Goal: Task Accomplishment & Management: Manage account settings

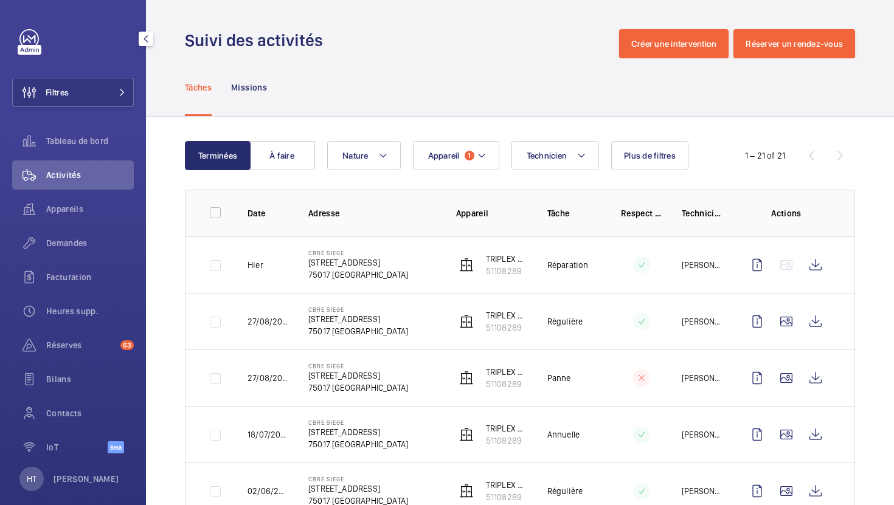
scroll to position [117, 0]
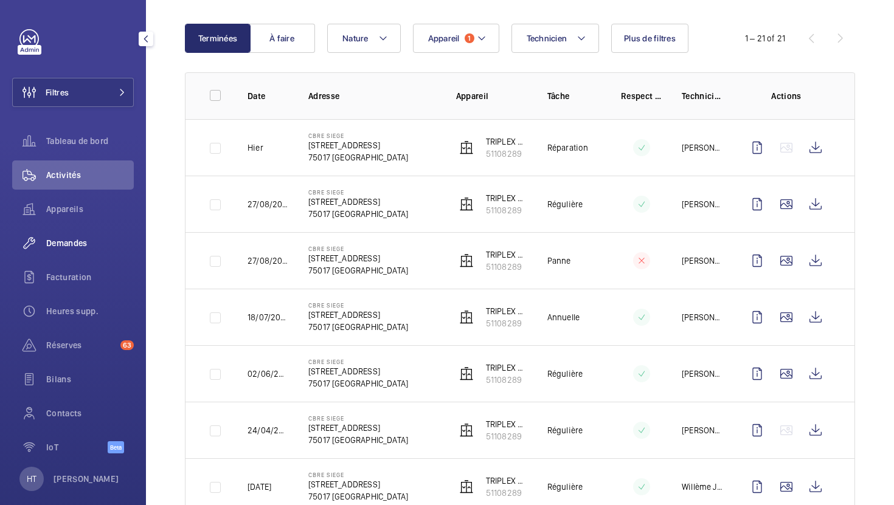
click at [81, 248] on span "Demandes" at bounding box center [90, 243] width 88 height 12
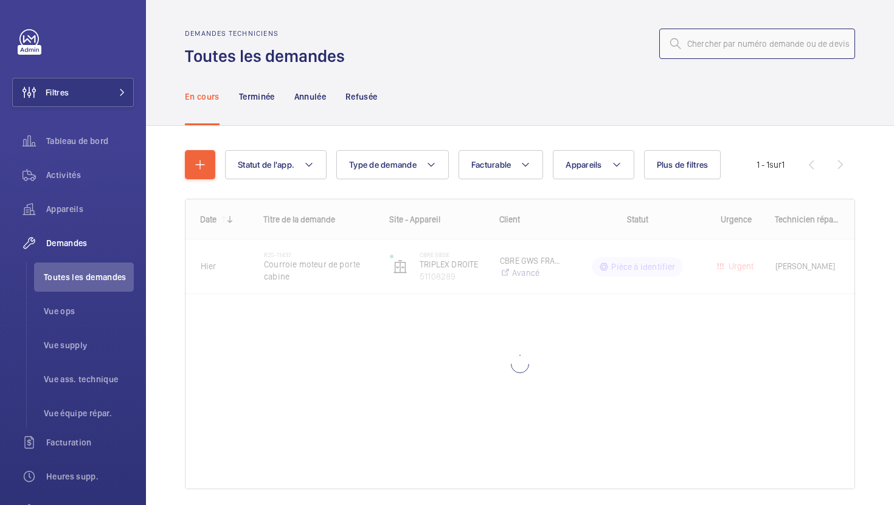
click at [744, 46] on input "text" at bounding box center [757, 44] width 196 height 30
paste input "PO-FR-009799"
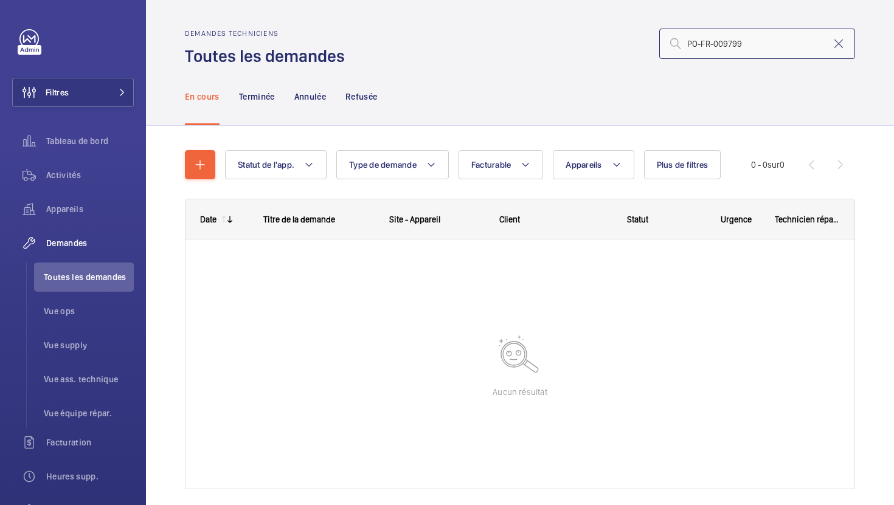
type input "PO-FR-009799"
click at [842, 36] on mat-icon at bounding box center [838, 43] width 15 height 15
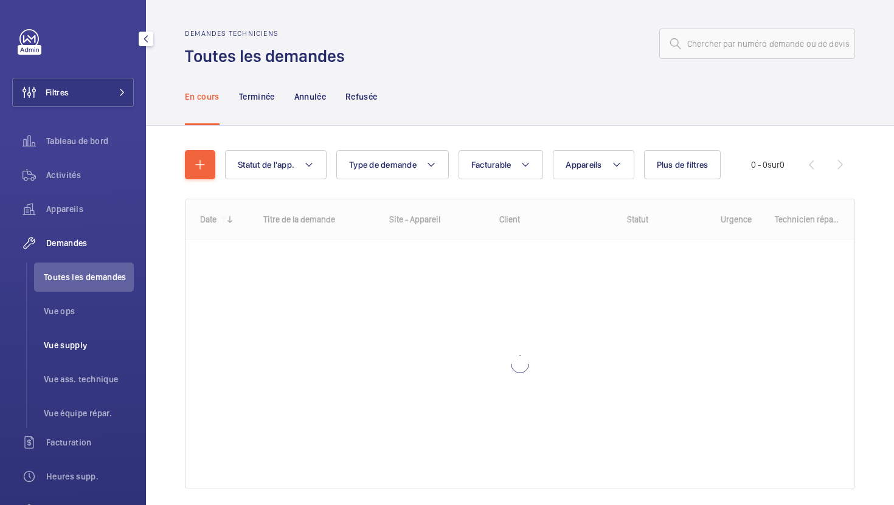
click at [50, 347] on span "Vue supply" at bounding box center [89, 345] width 90 height 12
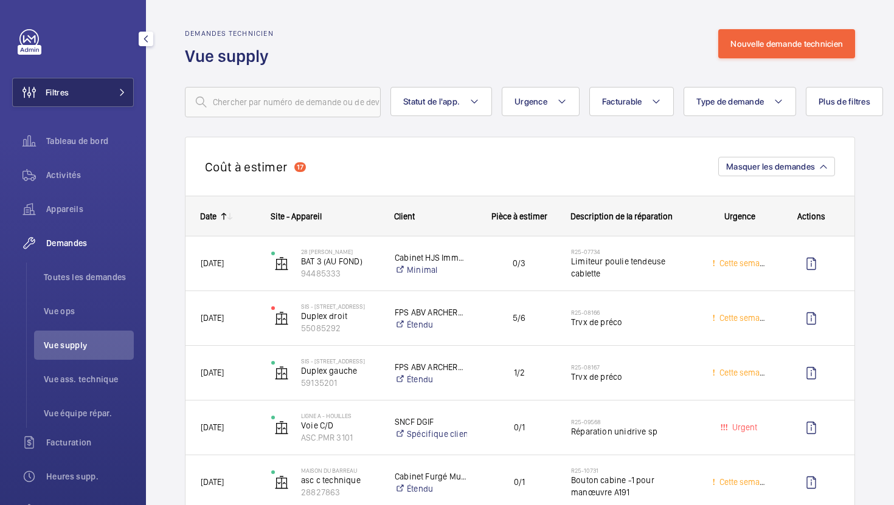
click at [119, 103] on button "Filtres" at bounding box center [73, 92] width 122 height 29
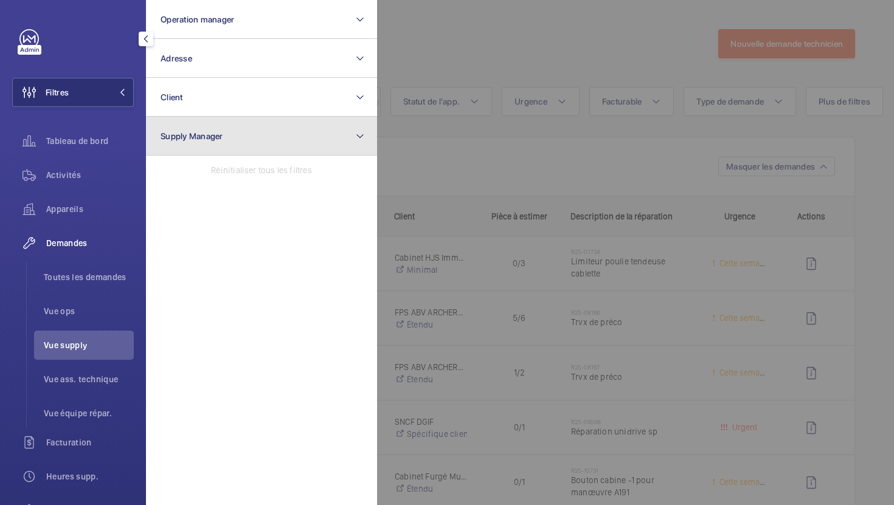
click at [182, 143] on button "Supply Manager" at bounding box center [261, 136] width 231 height 39
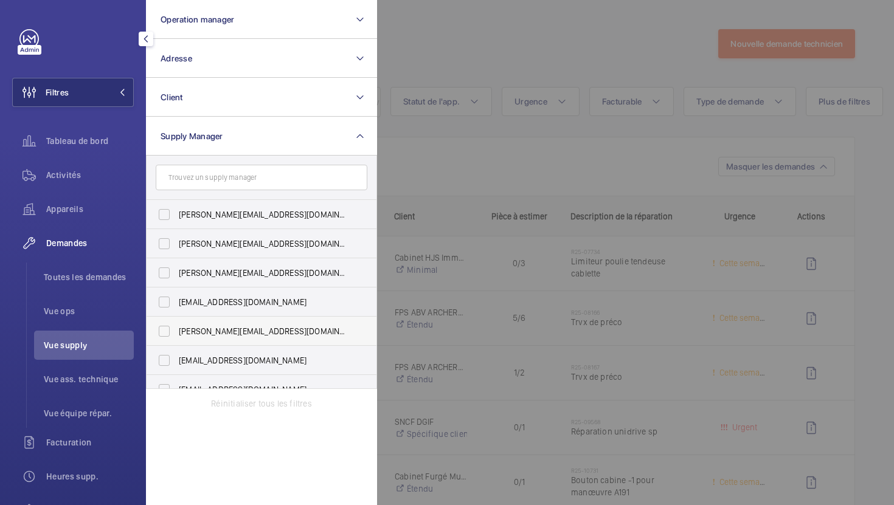
click at [221, 328] on span "[PERSON_NAME][EMAIL_ADDRESS][DOMAIN_NAME]" at bounding box center [262, 331] width 167 height 12
click at [176, 328] on input "[PERSON_NAME][EMAIL_ADDRESS][DOMAIN_NAME]" at bounding box center [164, 331] width 24 height 24
checkbox input "true"
click at [530, 187] on div at bounding box center [824, 252] width 894 height 505
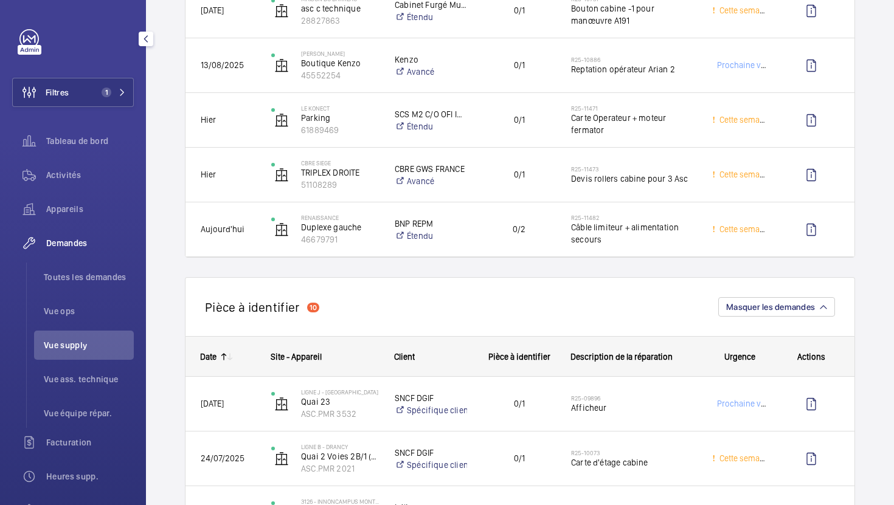
scroll to position [305, 0]
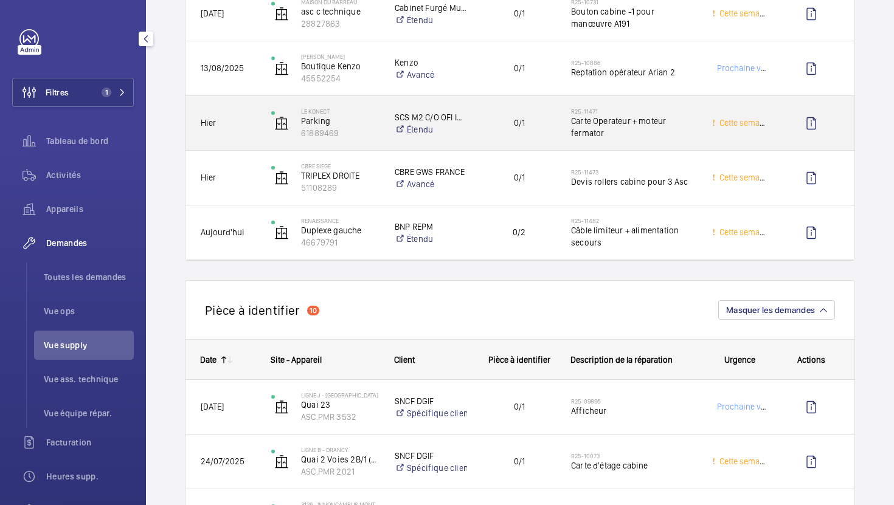
click at [541, 142] on div "0/1" at bounding box center [511, 123] width 87 height 38
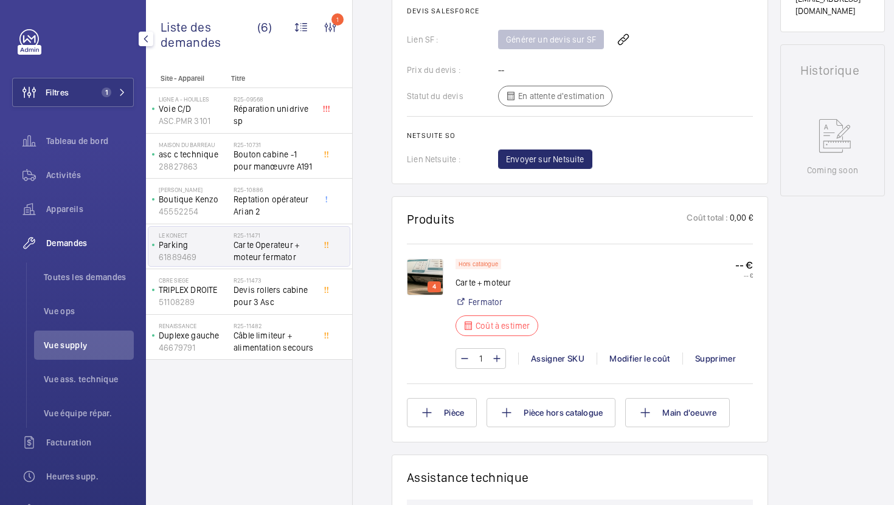
scroll to position [538, 0]
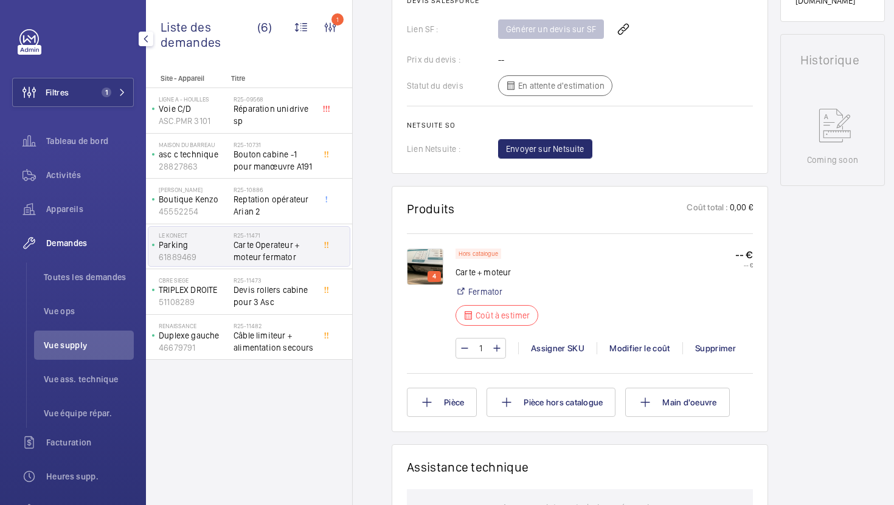
click at [429, 268] on img at bounding box center [425, 267] width 36 height 36
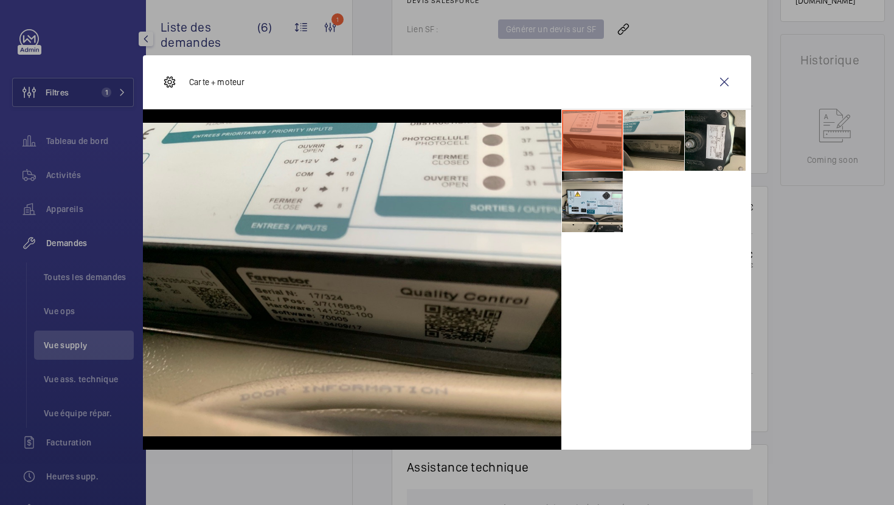
click at [659, 151] on li at bounding box center [653, 140] width 61 height 61
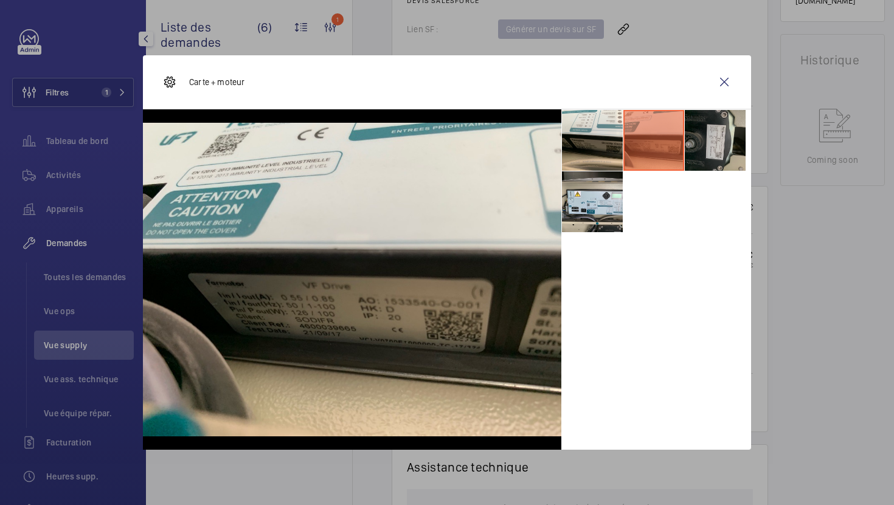
click at [696, 151] on li at bounding box center [715, 140] width 61 height 61
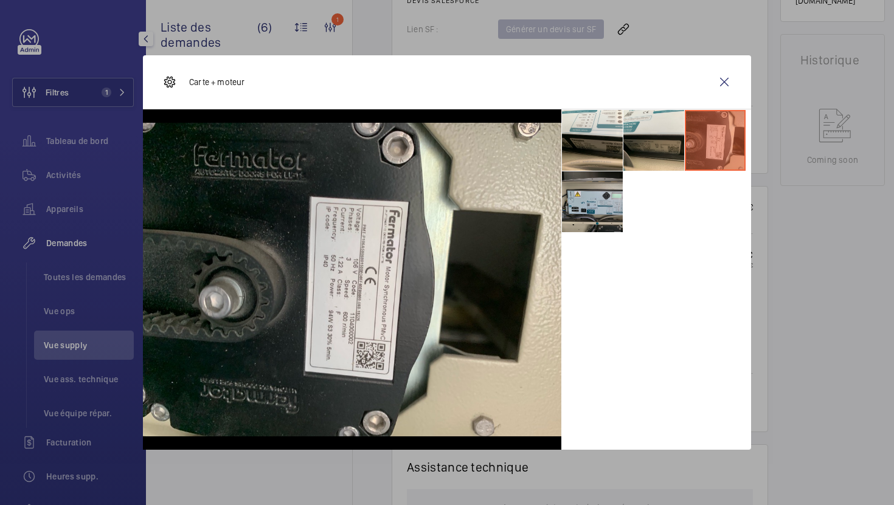
click at [602, 221] on li at bounding box center [592, 202] width 61 height 61
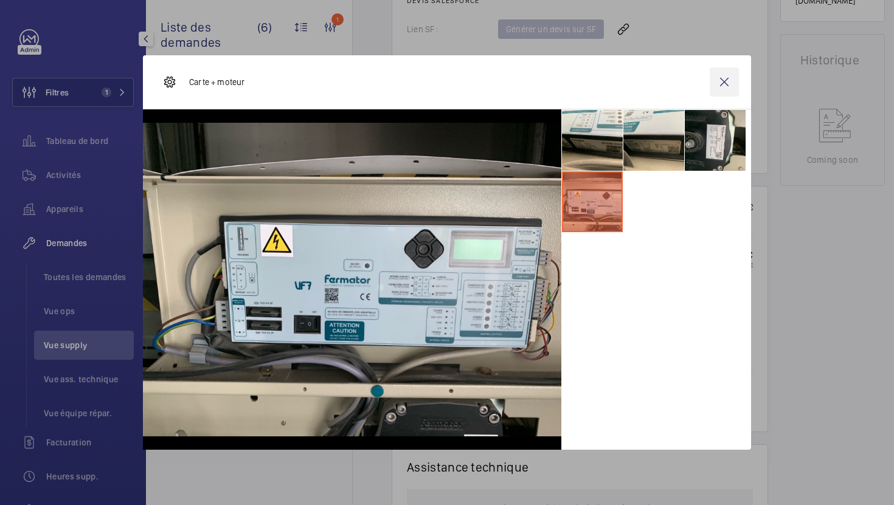
click at [730, 86] on wm-front-icon-button at bounding box center [724, 82] width 29 height 29
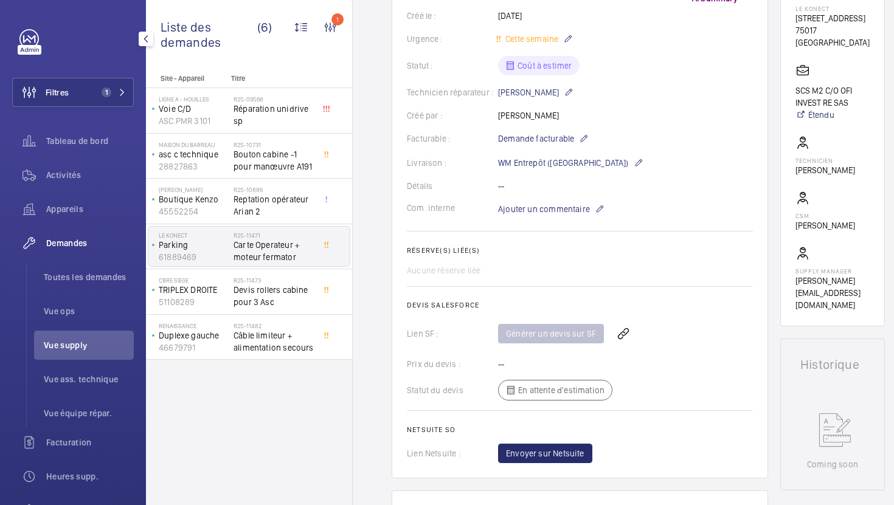
scroll to position [0, 0]
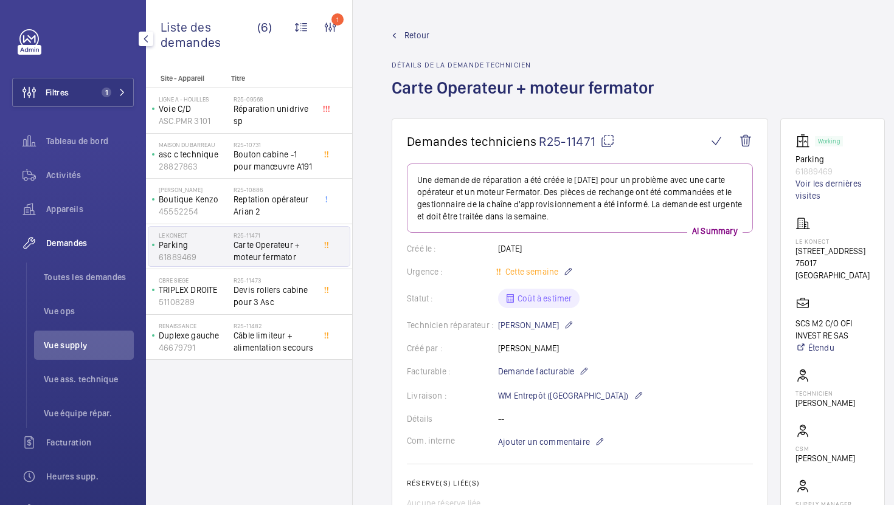
click at [606, 147] on mat-icon at bounding box center [607, 141] width 15 height 15
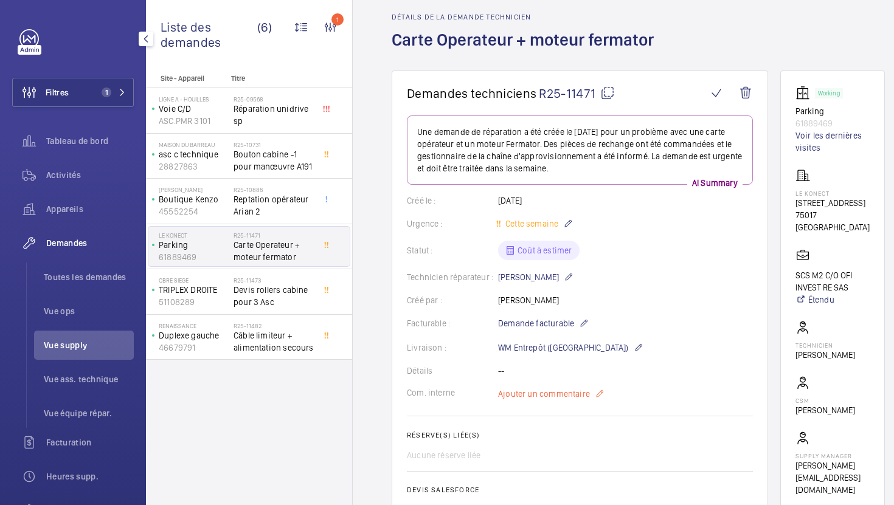
click at [566, 394] on span "Ajouter un commentaire" at bounding box center [544, 394] width 92 height 12
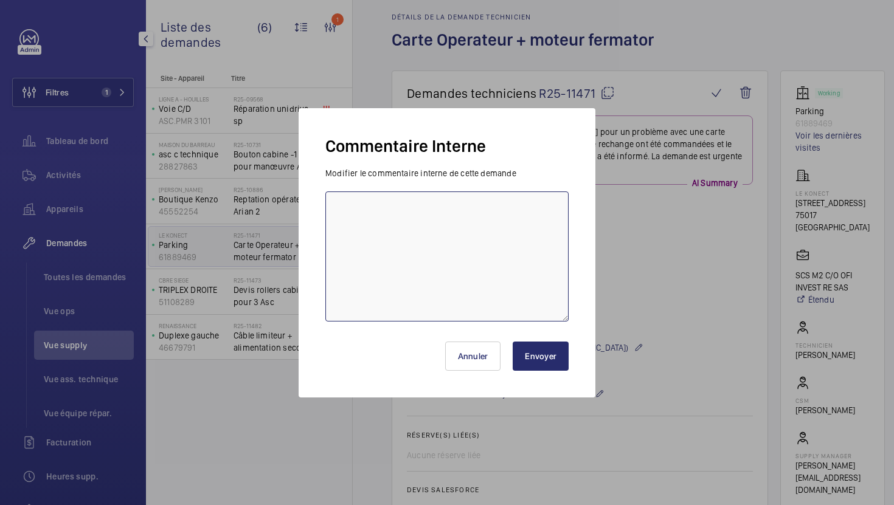
click at [544, 278] on textarea at bounding box center [446, 257] width 243 height 130
click at [468, 207] on textarea "29/08 demande de devis envoyée ) fermator" at bounding box center [446, 257] width 243 height 130
type textarea "29/08 demande de [PERSON_NAME] envoyée à fermator"
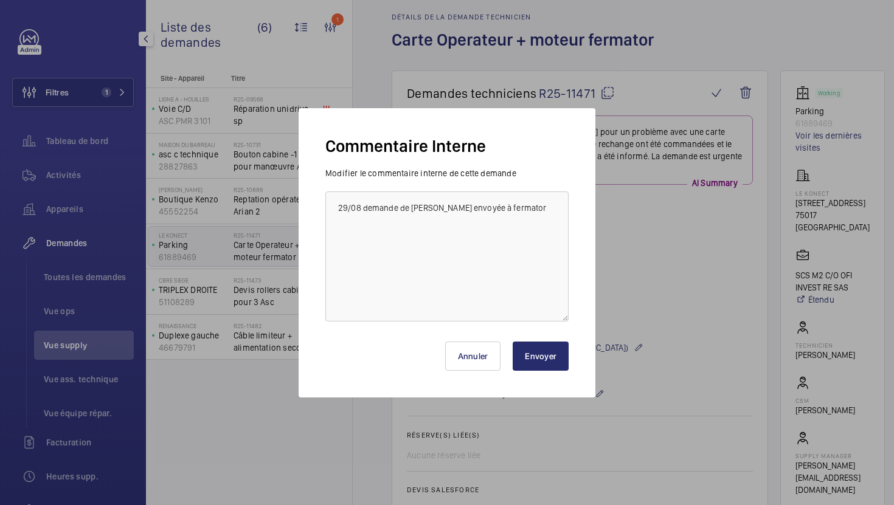
click at [536, 359] on button "Envoyer" at bounding box center [541, 356] width 56 height 29
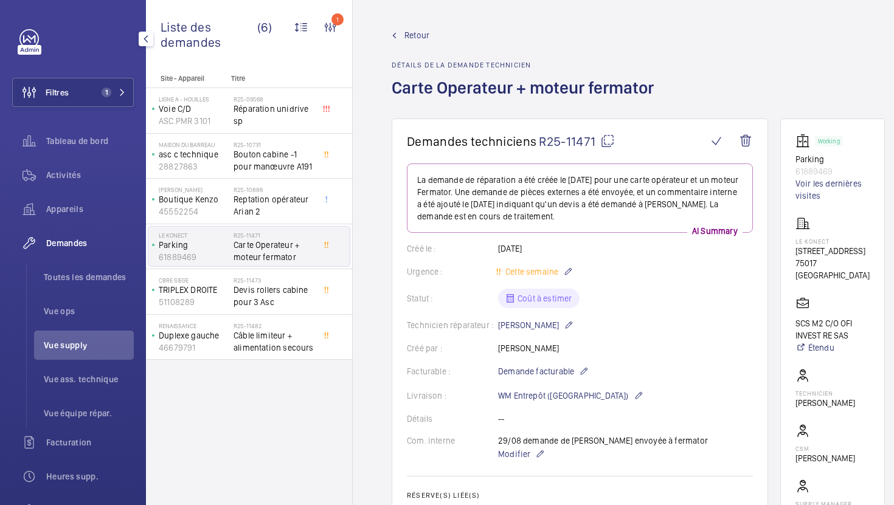
scroll to position [164, 0]
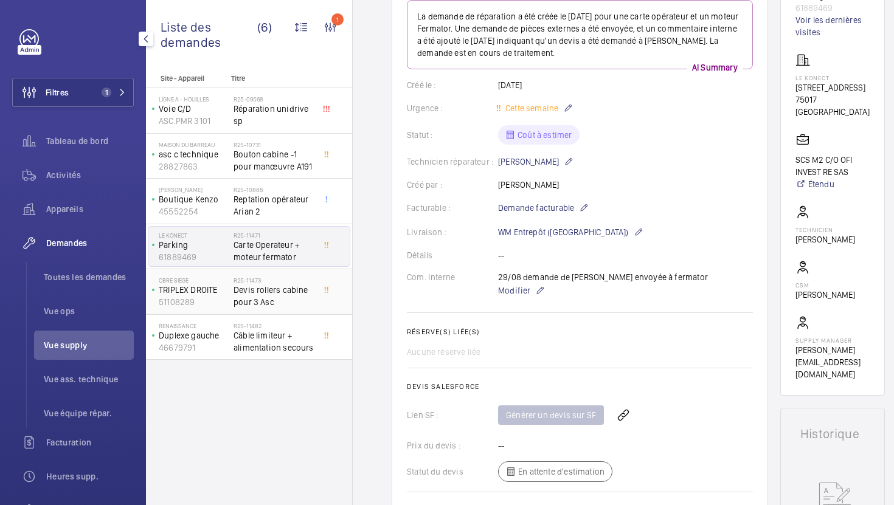
click at [299, 294] on span "Devis rollers cabine pour 3 Asc" at bounding box center [274, 296] width 80 height 24
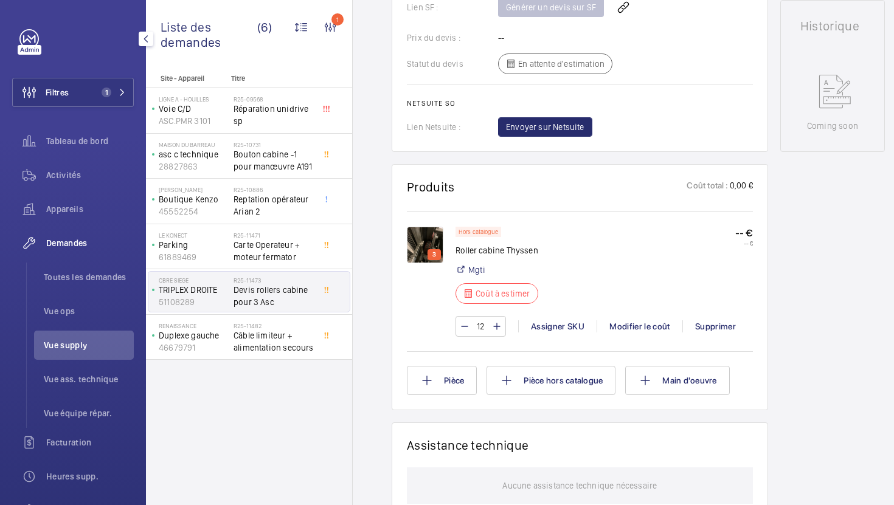
scroll to position [581, 0]
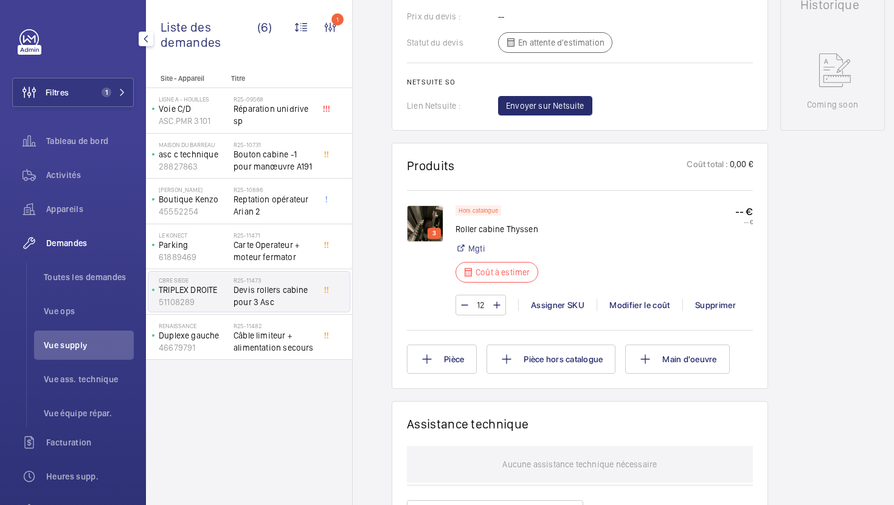
click at [424, 223] on img at bounding box center [425, 224] width 36 height 36
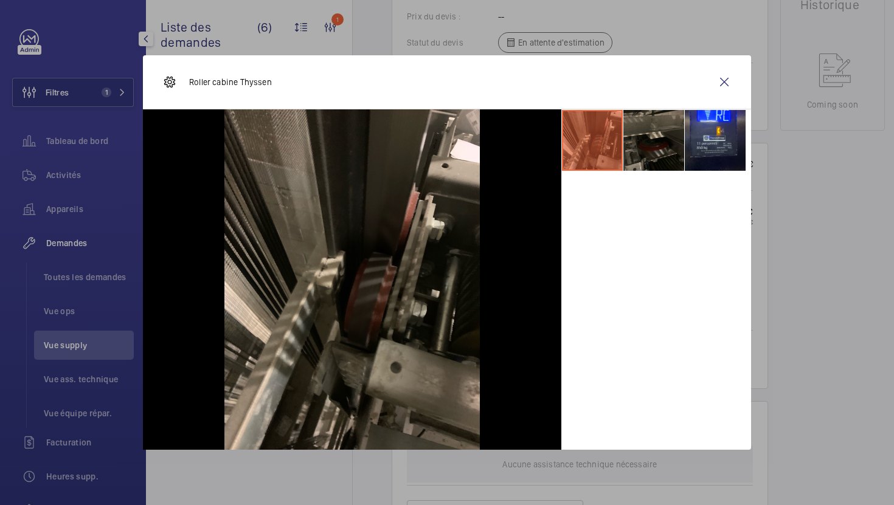
click at [653, 159] on li at bounding box center [653, 140] width 61 height 61
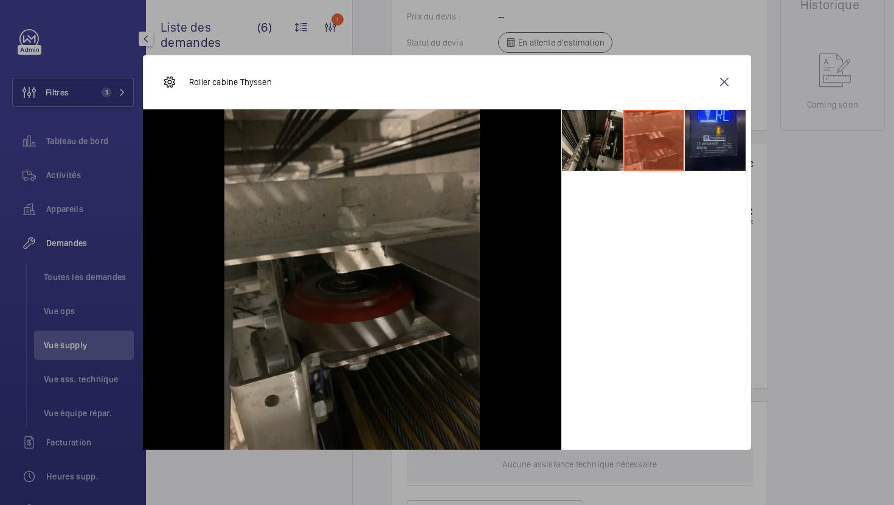
click at [725, 150] on li at bounding box center [715, 140] width 61 height 61
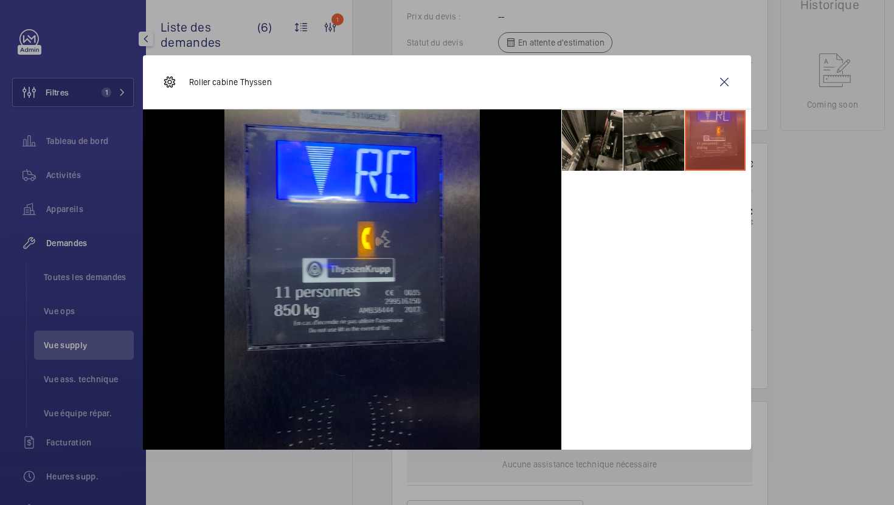
click at [656, 144] on li at bounding box center [653, 140] width 61 height 61
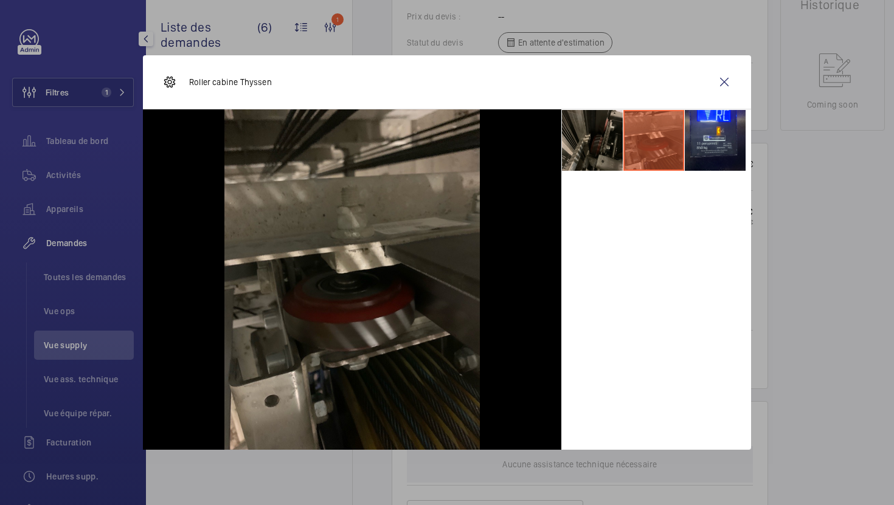
click at [615, 144] on li at bounding box center [592, 140] width 61 height 61
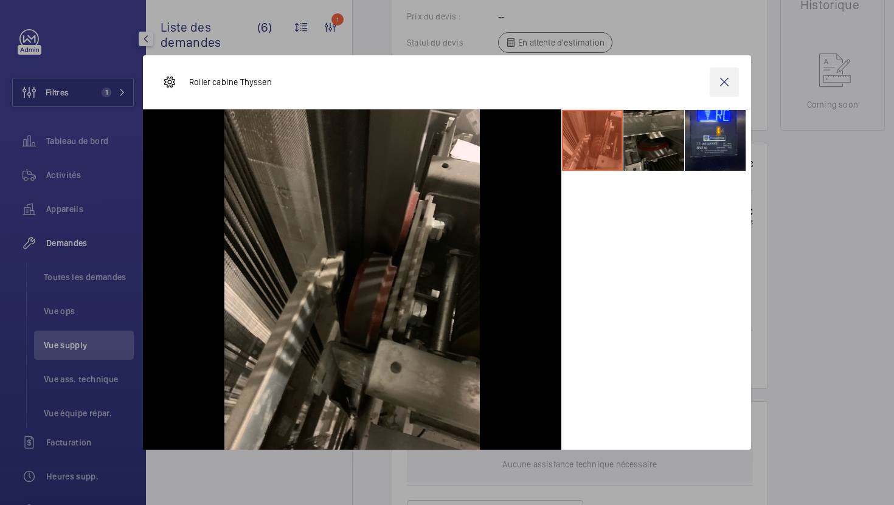
click at [717, 85] on wm-front-icon-button at bounding box center [724, 82] width 29 height 29
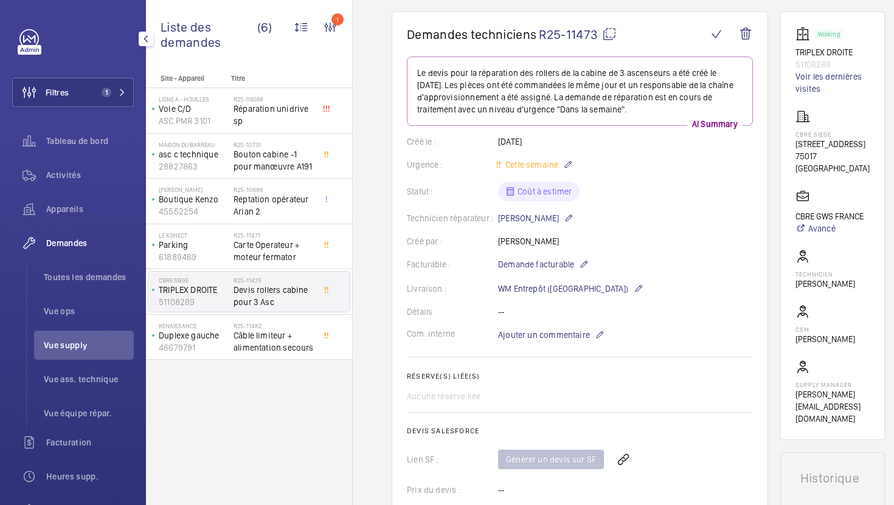
scroll to position [82, 0]
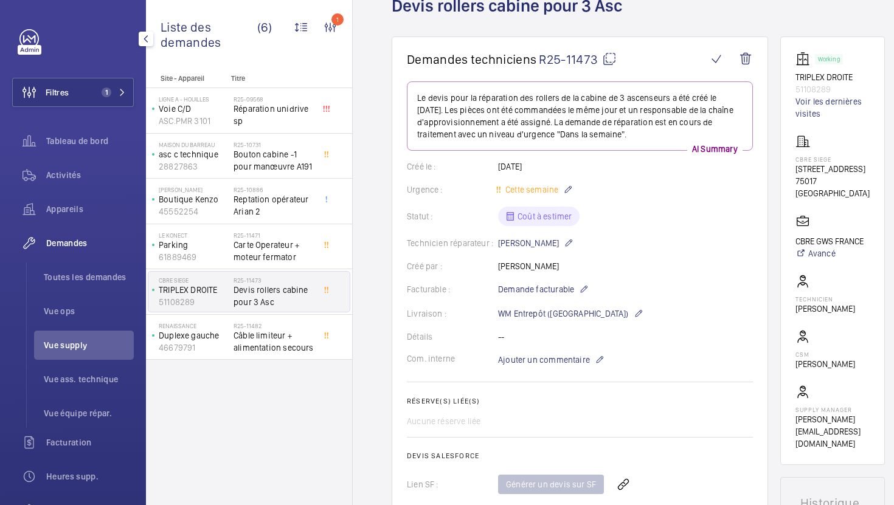
click at [610, 60] on mat-icon at bounding box center [609, 59] width 15 height 15
type textarea "R25-11473"
click at [586, 366] on p "Ajouter un commentaire" at bounding box center [551, 360] width 106 height 15
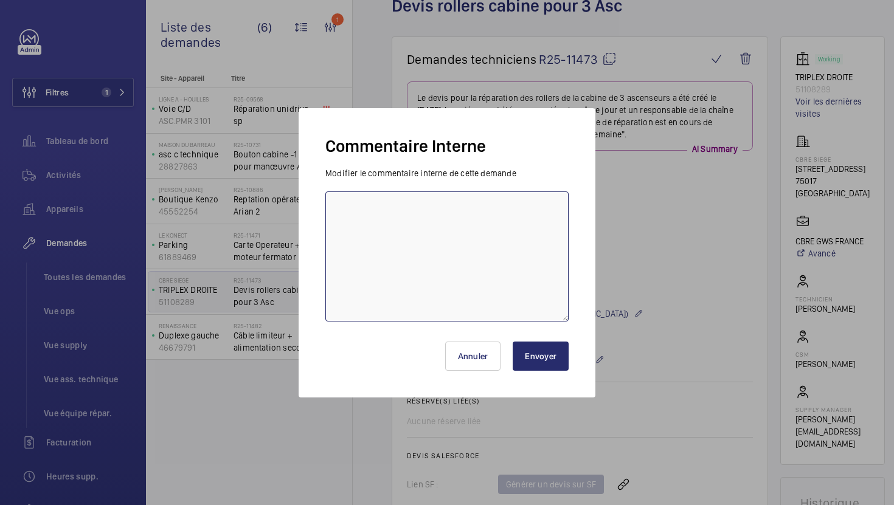
click at [496, 283] on textarea at bounding box center [446, 257] width 243 height 130
type textarea "29/08 demande de [PERSON_NAME] envoyée à [GEOGRAPHIC_DATA]"
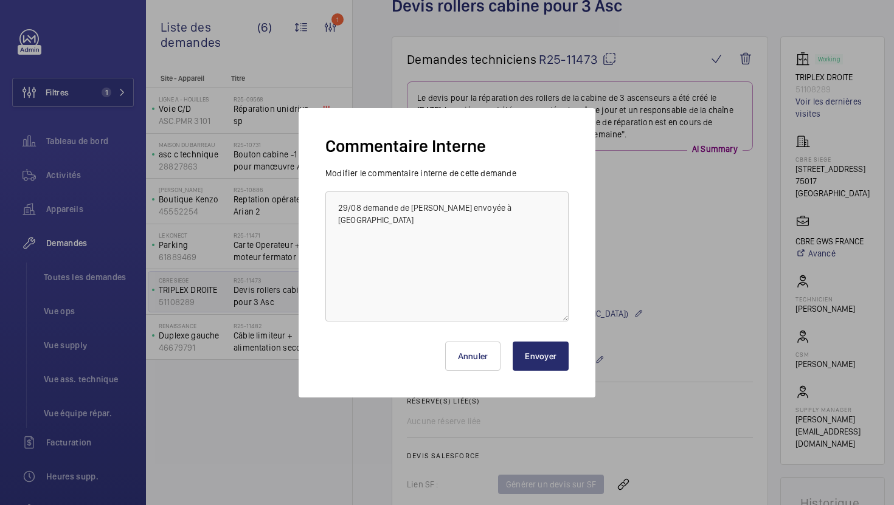
click at [557, 359] on button "Envoyer" at bounding box center [541, 356] width 56 height 29
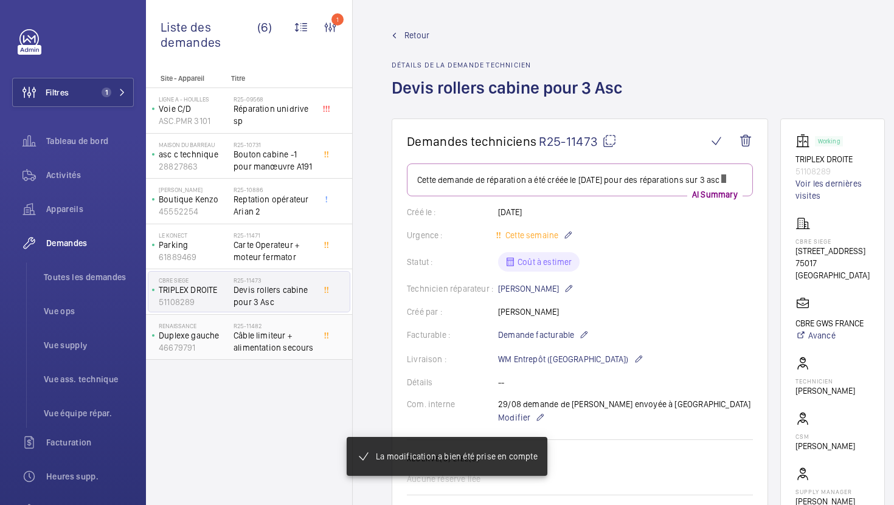
click at [294, 355] on div "R25-11482 Câble limiteur + alimentation secours" at bounding box center [274, 339] width 80 height 35
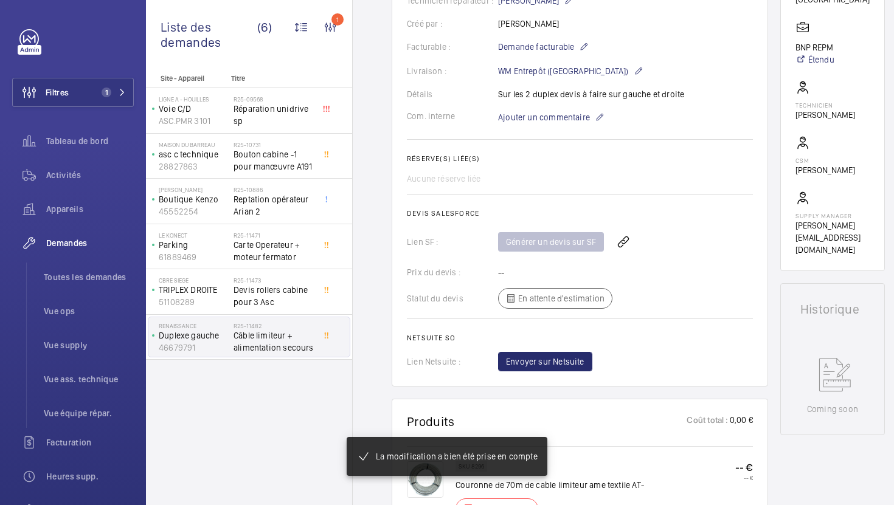
scroll to position [584, 0]
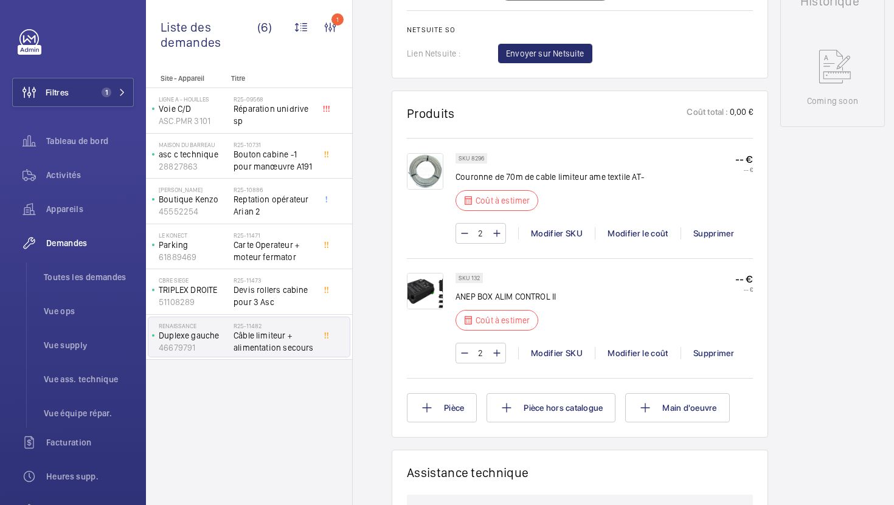
click at [484, 176] on p "Couronne de 70m de cable limiteur ame textile AT-" at bounding box center [550, 177] width 189 height 12
copy div "Couronne de 70m de cable limiteur ame textile AT-"
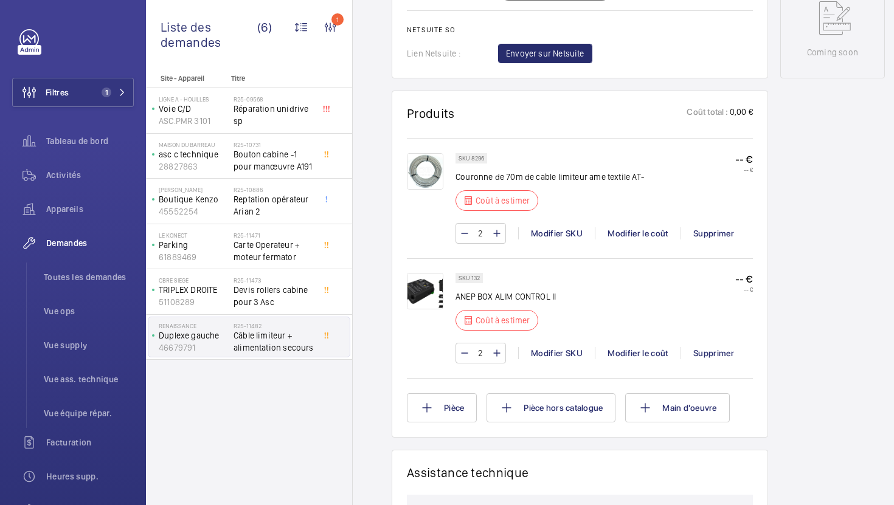
click at [481, 158] on p "SKU 8296" at bounding box center [472, 158] width 26 height 4
copy p "8296"
click at [625, 236] on div "Modifier le coût" at bounding box center [638, 233] width 86 height 12
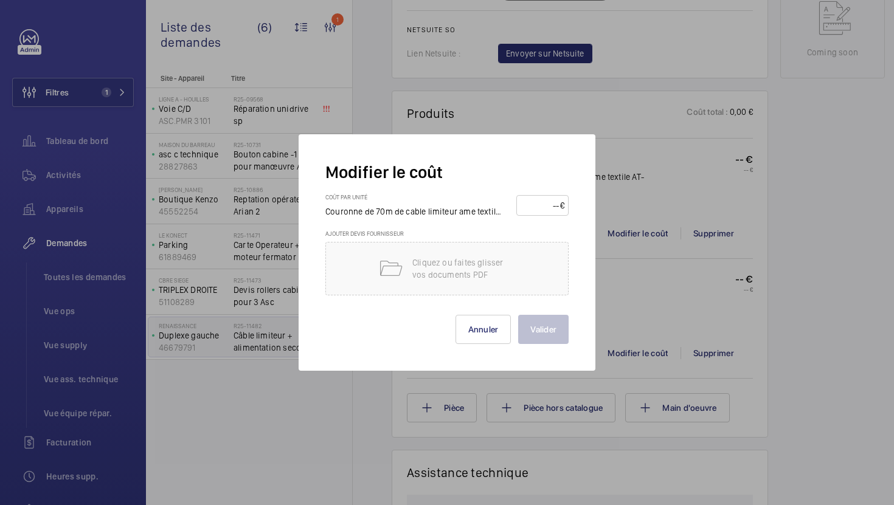
click at [547, 205] on input "number" at bounding box center [541, 205] width 40 height 19
type input "110"
click at [535, 314] on div "[PERSON_NAME]" at bounding box center [446, 320] width 243 height 49
click at [533, 321] on button "Valider" at bounding box center [543, 329] width 50 height 29
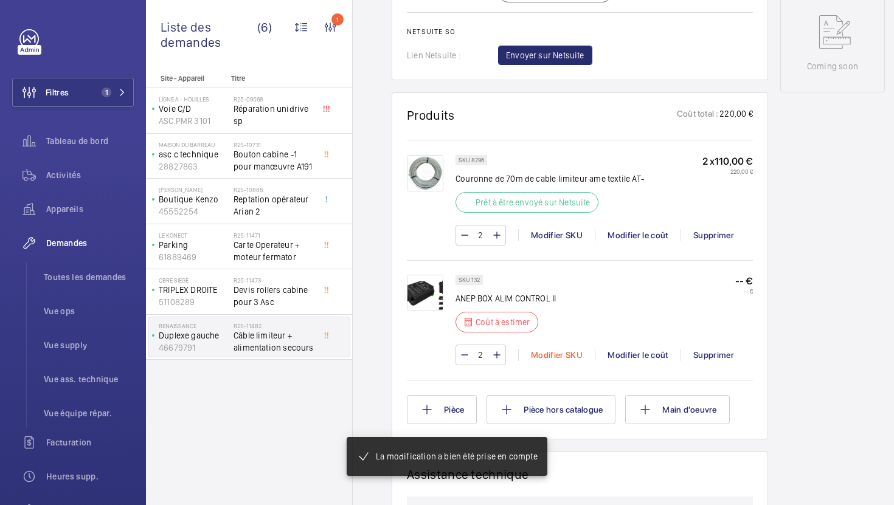
scroll to position [619, 0]
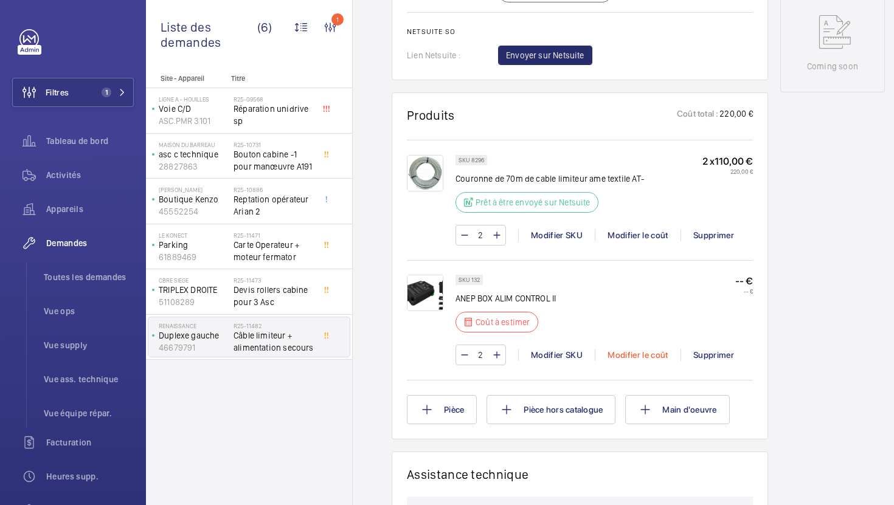
click at [617, 355] on div "Modifier le coût" at bounding box center [638, 355] width 86 height 12
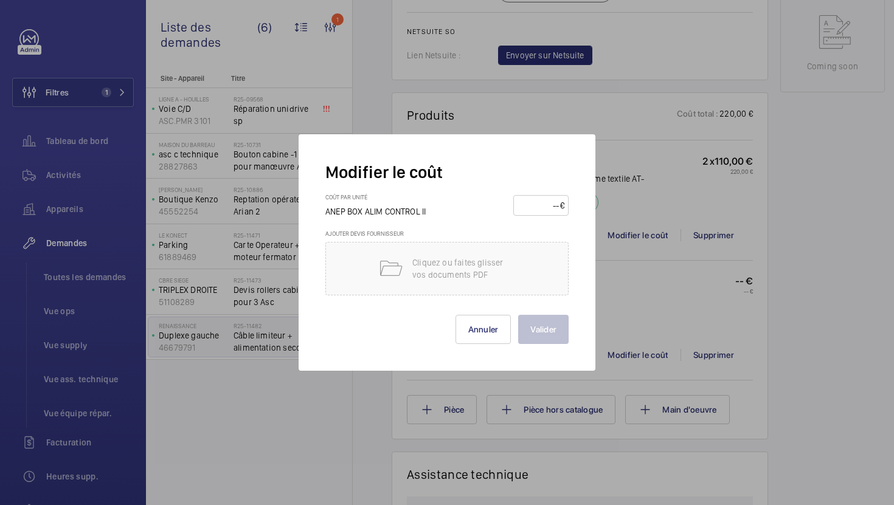
click at [533, 212] on input "number" at bounding box center [539, 205] width 43 height 19
type input "95"
click at [546, 327] on button "Valider" at bounding box center [543, 329] width 50 height 29
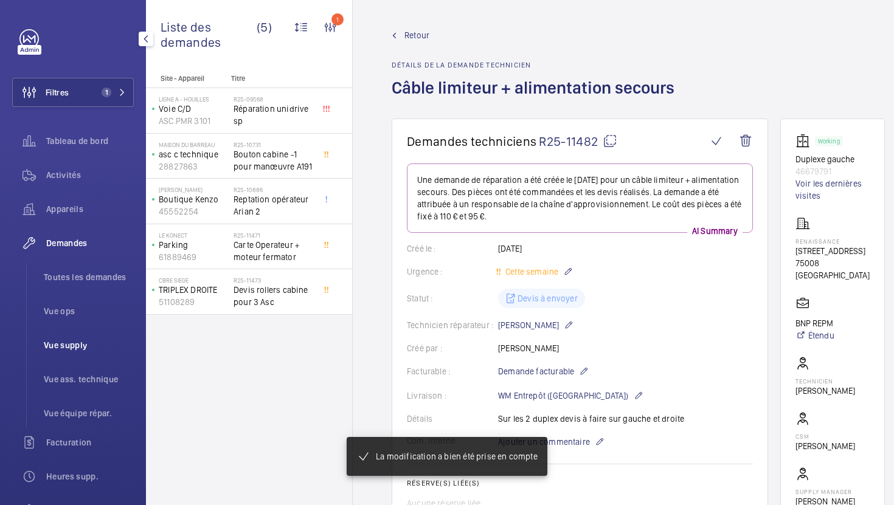
click at [75, 342] on span "Vue supply" at bounding box center [89, 345] width 90 height 12
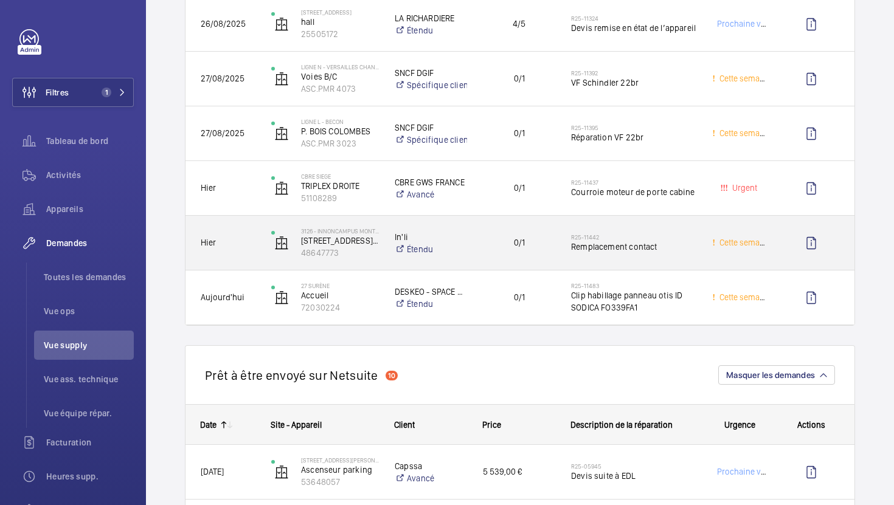
scroll to position [853, 0]
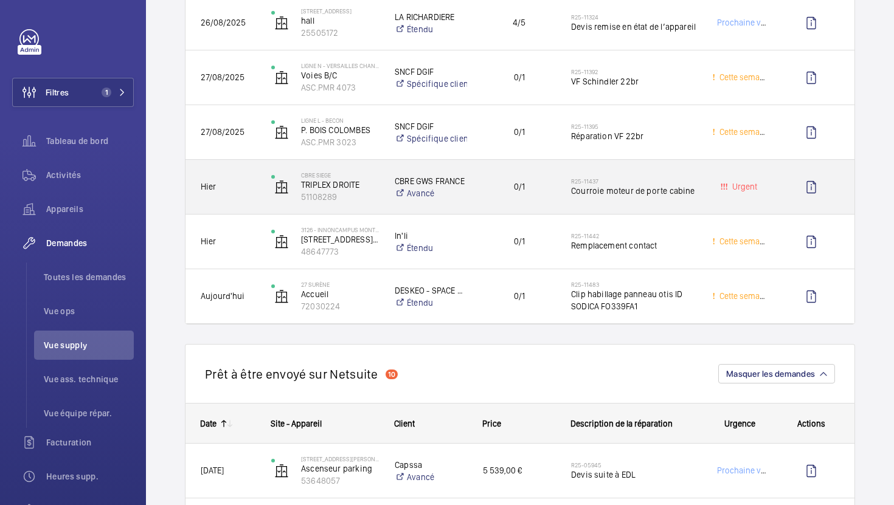
click at [563, 207] on div "R25-11437 Courroie moteur de porte cabine" at bounding box center [626, 187] width 140 height 55
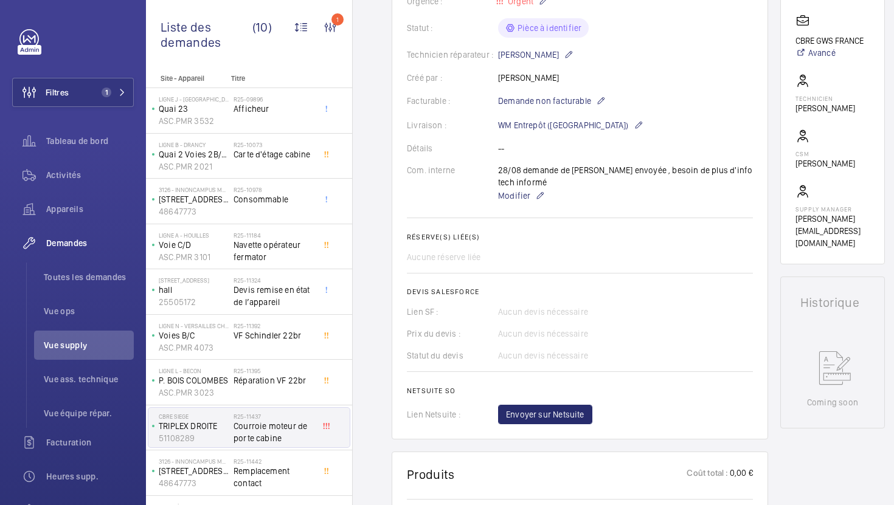
scroll to position [254, 0]
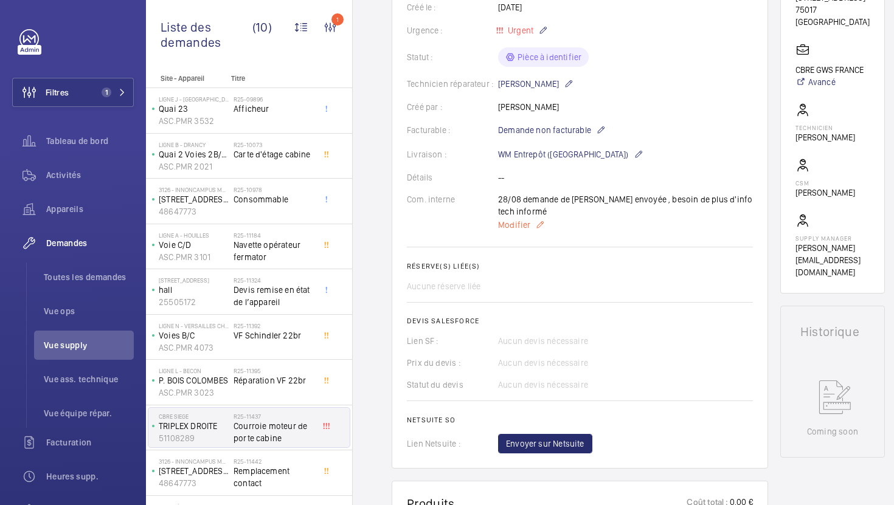
click at [514, 229] on span "Modifier" at bounding box center [514, 225] width 32 height 12
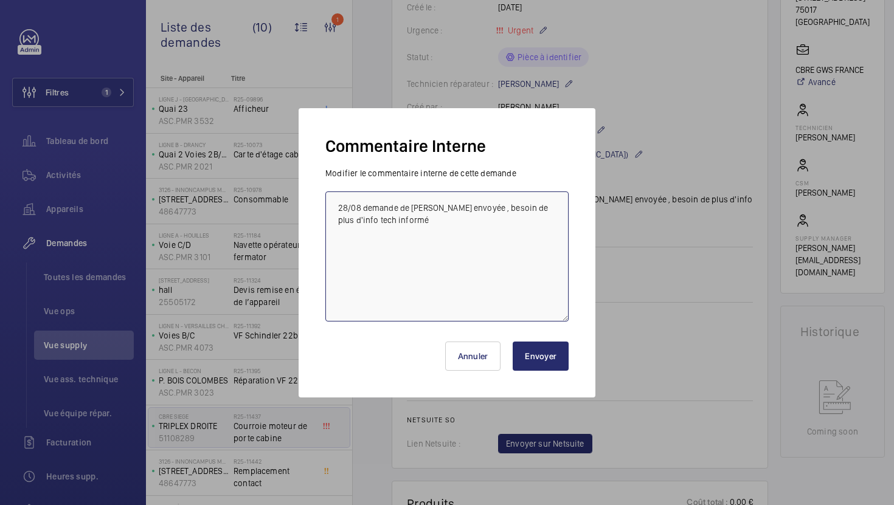
click at [336, 207] on textarea "28/08 demande de [PERSON_NAME] envoyée , besoin de plus d'info tech informé" at bounding box center [446, 257] width 243 height 130
type textarea "29/08 MGTI relancé avec plus de photos 28/08 demande de devis envoyée , besoin …"
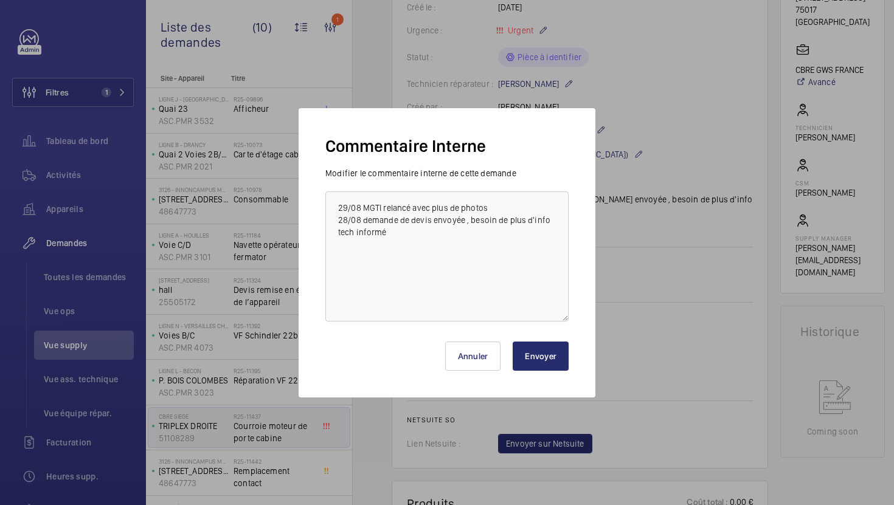
click at [560, 370] on button "Envoyer" at bounding box center [541, 356] width 56 height 29
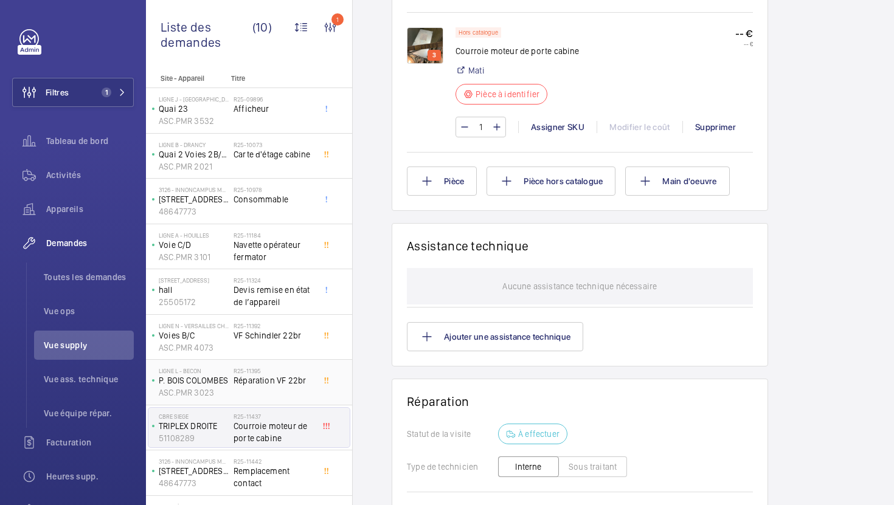
scroll to position [36, 0]
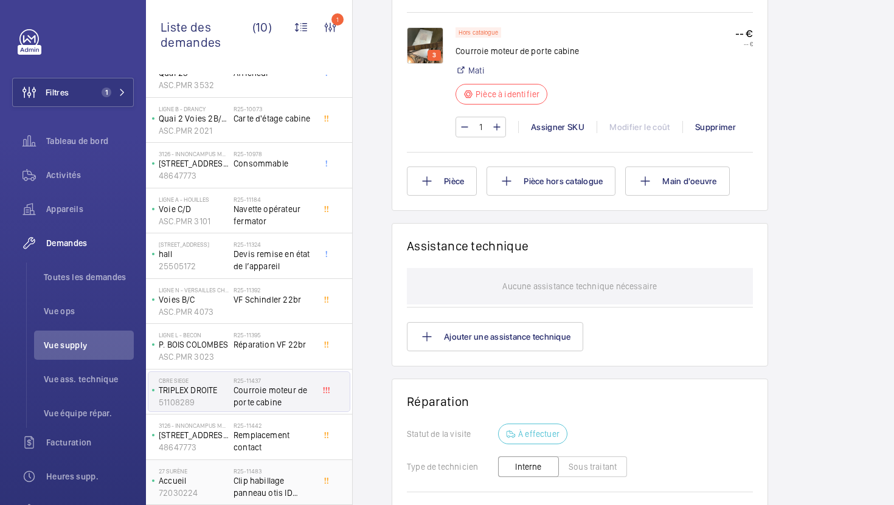
click at [300, 488] on span "Clip habillage panneau otis ID SODICA FO339FA1" at bounding box center [274, 487] width 80 height 24
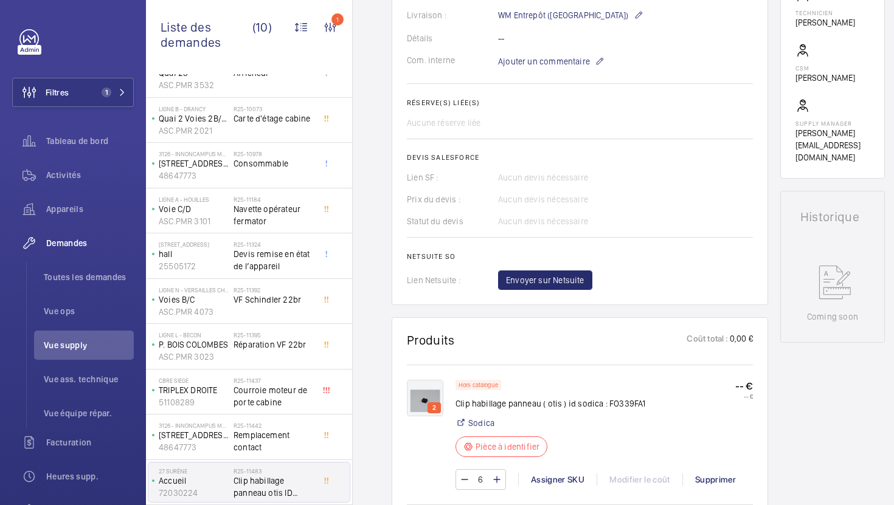
scroll to position [390, 0]
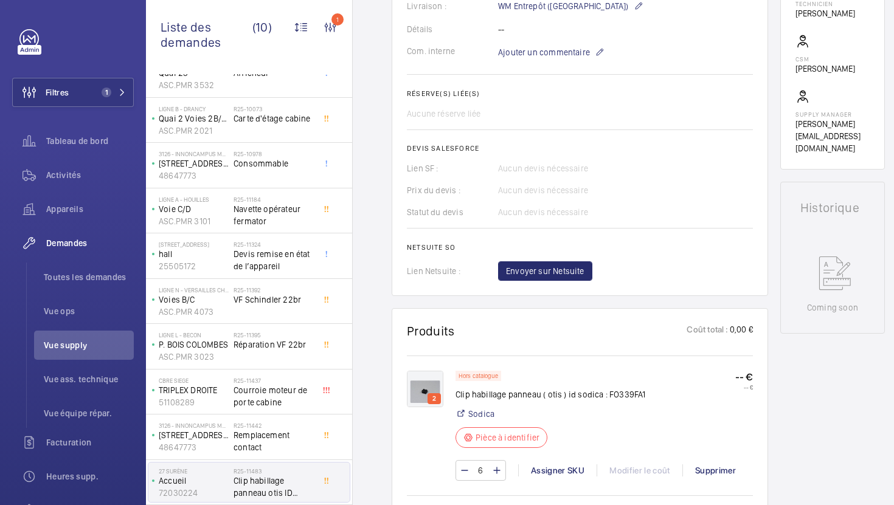
click at [423, 384] on img at bounding box center [425, 389] width 36 height 36
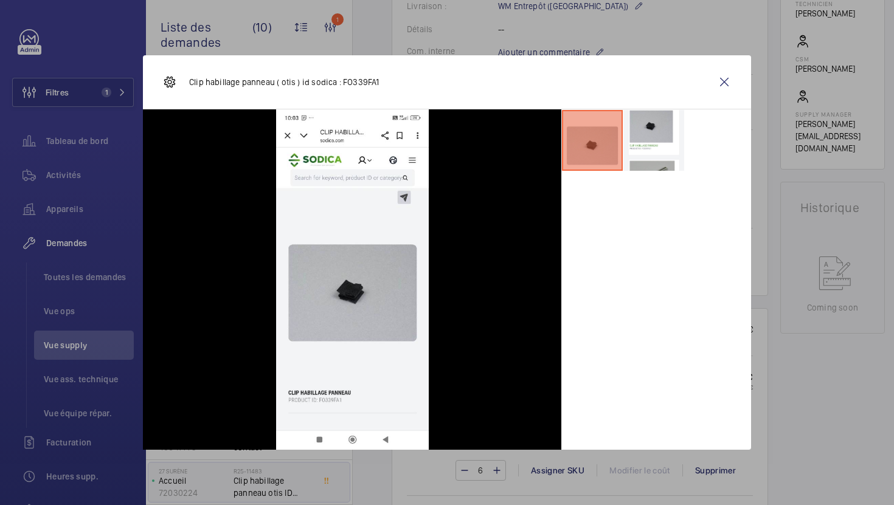
click at [796, 425] on div at bounding box center [447, 252] width 894 height 505
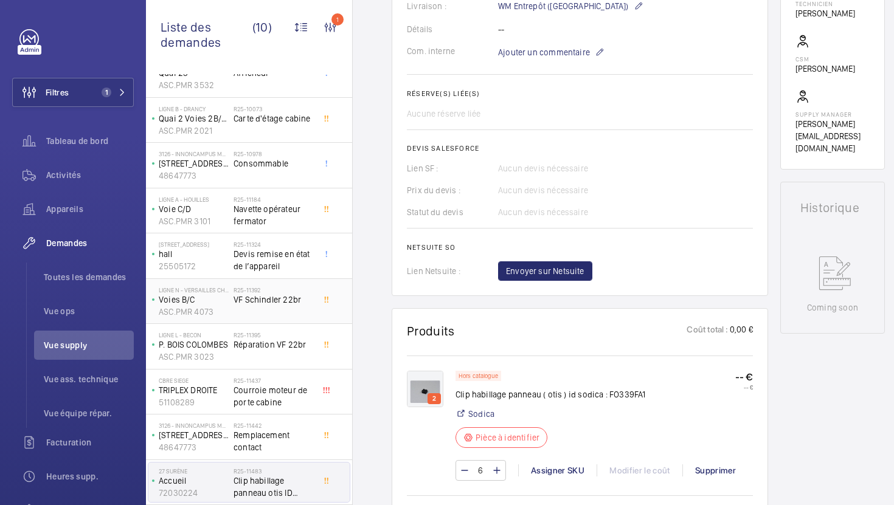
scroll to position [0, 0]
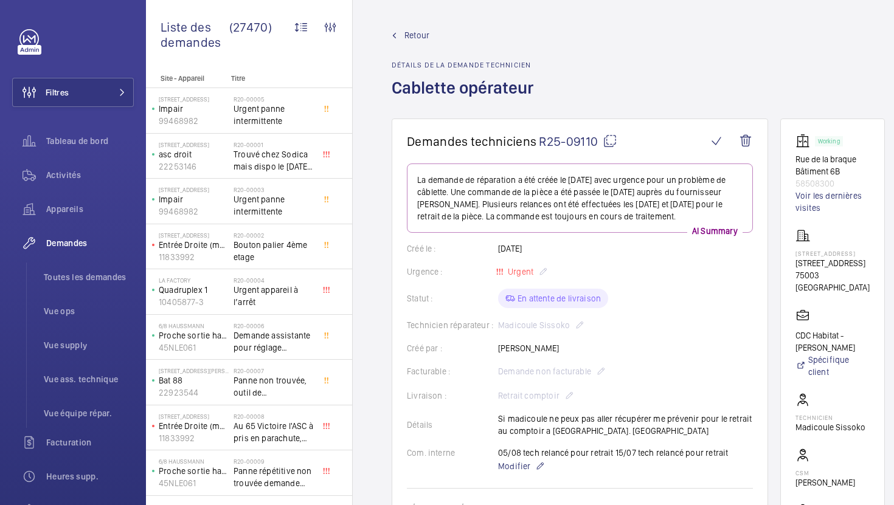
click at [611, 146] on mat-icon at bounding box center [610, 141] width 15 height 15
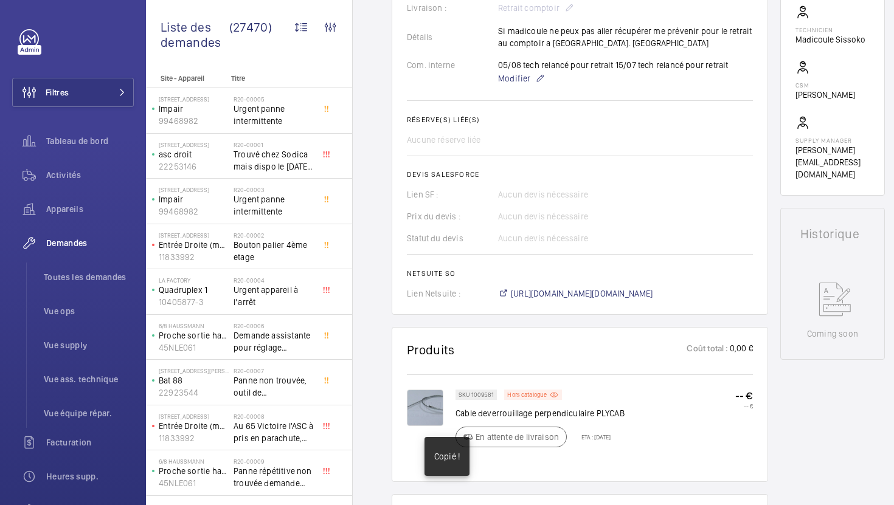
scroll to position [389, 0]
click at [575, 297] on span "https://6461500.app.netsuite.com/app/accounting/transactions/salesord.nl?id=278…" at bounding box center [582, 293] width 142 height 12
